Goal: Task Accomplishment & Management: Use online tool/utility

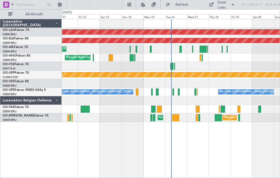
click at [150, 52] on div at bounding box center [151, 49] width 2 height 7
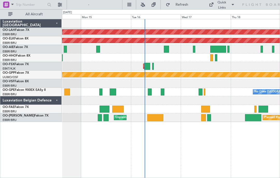
click at [145, 67] on div at bounding box center [147, 66] width 6 height 7
click at [223, 5] on div "Quick Links" at bounding box center [222, 5] width 10 height 10
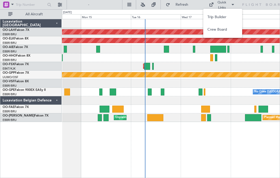
click at [223, 30] on button "Crew Board" at bounding box center [222, 29] width 39 height 12
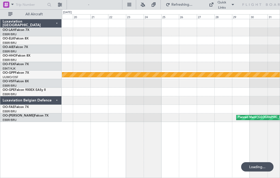
click at [82, 4] on div at bounding box center [77, 4] width 17 height 25
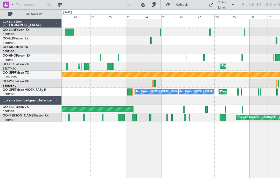
click at [87, 10] on div "0 0 19 20 21 22 23 Aug 2025 24 25 26 27 28 29 30 31" at bounding box center [171, 14] width 218 height 9
click at [81, 4] on div at bounding box center [77, 4] width 17 height 25
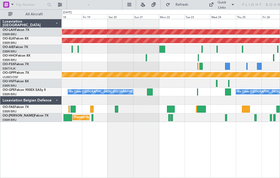
click at [227, 67] on div at bounding box center [227, 66] width 5 height 7
click at [200, 67] on div at bounding box center [200, 66] width 3 height 7
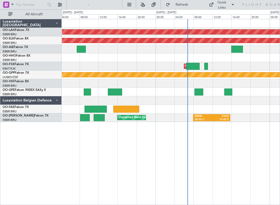
click at [80, 49] on div at bounding box center [81, 49] width 9 height 7
